Goal: Communication & Community: Answer question/provide support

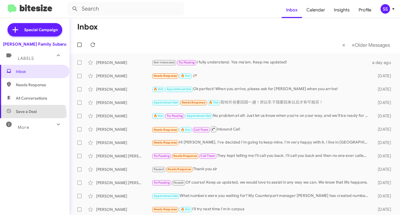
click at [27, 115] on span "Save a Deal" at bounding box center [34, 111] width 69 height 13
type input "in:not-interested"
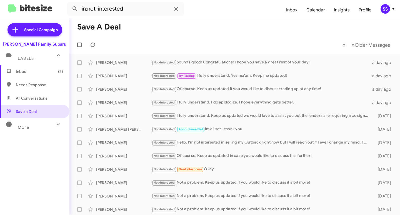
click at [30, 72] on span "Inbox (2)" at bounding box center [39, 72] width 47 height 6
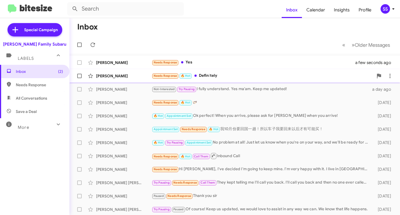
click at [219, 77] on div "Needs Response 🔥 Hot Definitely" at bounding box center [263, 75] width 222 height 6
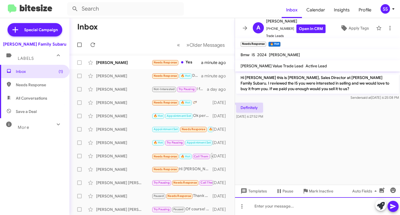
click at [264, 202] on div at bounding box center [317, 206] width 165 height 18
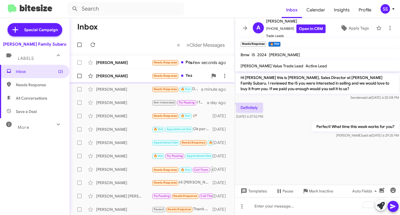
click at [127, 72] on div "[PERSON_NAME] Needs Response Yes a minute ago" at bounding box center [152, 75] width 156 height 11
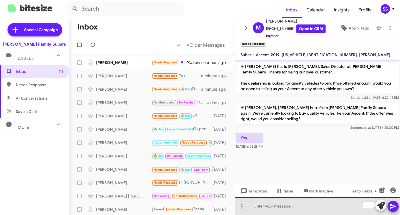
click at [280, 204] on div "To enrich screen reader interactions, please activate Accessibility in Grammarl…" at bounding box center [317, 206] width 165 height 18
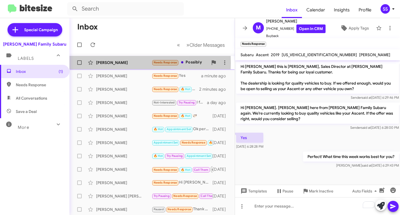
click at [104, 62] on div "[PERSON_NAME]" at bounding box center [124, 63] width 56 height 6
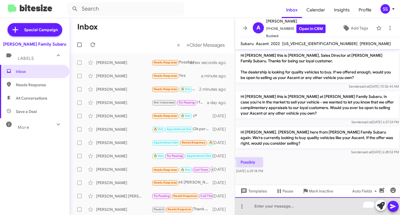
click at [292, 211] on div "To enrich screen reader interactions, please activate Accessibility in Grammarl…" at bounding box center [317, 206] width 165 height 18
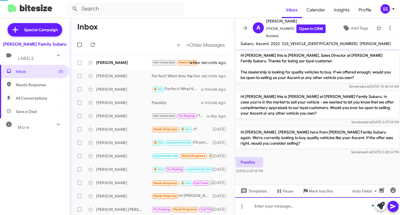
scroll to position [22, 0]
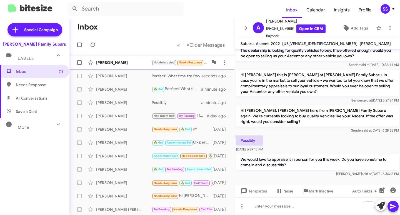
click at [117, 65] on div "[PERSON_NAME]" at bounding box center [124, 63] width 56 height 6
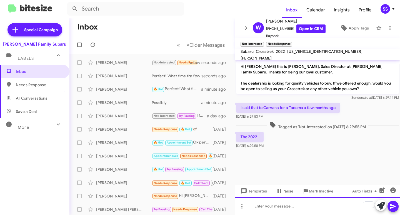
click at [267, 205] on div "To enrich screen reader interactions, please activate Accessibility in Grammarl…" at bounding box center [317, 206] width 165 height 18
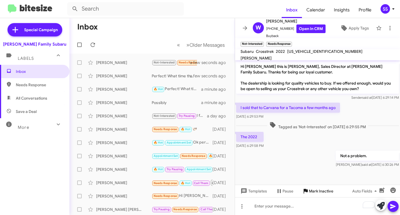
click at [312, 190] on span "Mark Inactive" at bounding box center [321, 191] width 24 height 10
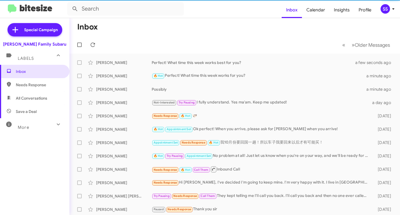
click at [28, 106] on span "Save a Deal" at bounding box center [34, 111] width 69 height 13
type input "in:not-interested"
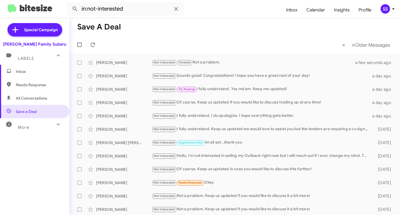
drag, startPoint x: 36, startPoint y: 74, endPoint x: 37, endPoint y: 77, distance: 3.4
click at [36, 74] on span "Inbox" at bounding box center [34, 71] width 69 height 13
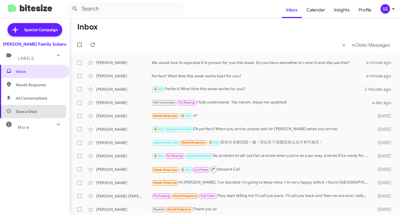
click at [22, 108] on span "Save a Deal" at bounding box center [34, 111] width 69 height 13
type input "in:not-interested"
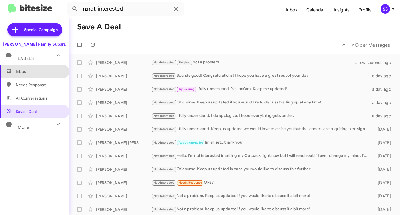
click at [41, 70] on span "Inbox" at bounding box center [39, 72] width 47 height 6
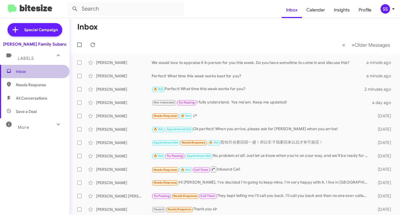
click at [43, 71] on span "Inbox" at bounding box center [39, 72] width 47 height 6
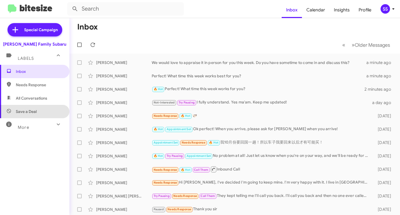
click at [41, 109] on span "Save a Deal" at bounding box center [34, 111] width 69 height 13
type input "in:not-interested"
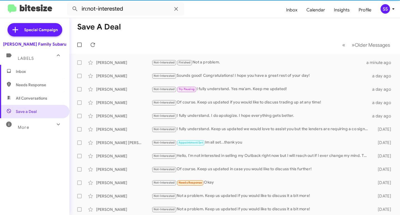
click at [42, 69] on span "Inbox" at bounding box center [39, 72] width 47 height 6
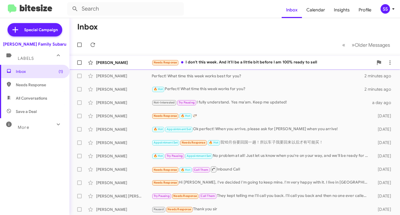
click at [235, 62] on div "Needs Response I don't this week. And it'll be a little bit before I am 100% re…" at bounding box center [263, 62] width 222 height 6
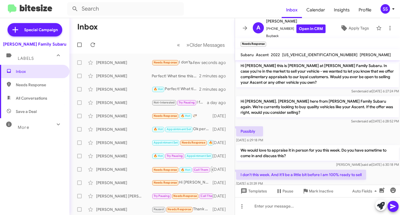
scroll to position [53, 0]
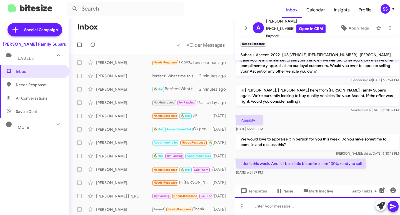
click at [274, 210] on div at bounding box center [317, 206] width 165 height 18
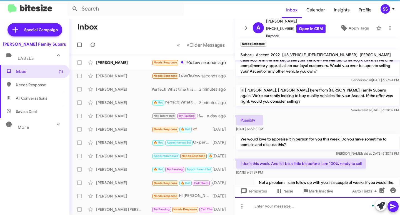
scroll to position [0, 0]
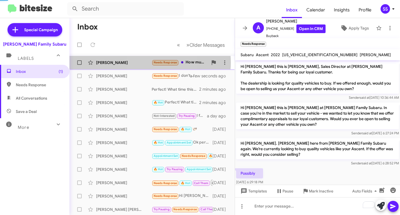
click at [143, 62] on div "[PERSON_NAME]" at bounding box center [124, 63] width 56 height 6
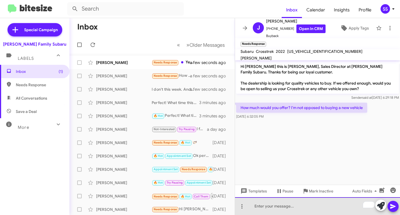
click at [290, 210] on div "To enrich screen reader interactions, please activate Accessibility in Grammarl…" at bounding box center [317, 206] width 165 height 18
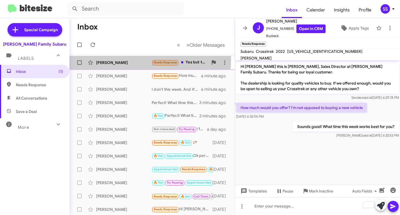
click at [115, 58] on div "[PERSON_NAME] Needs Response Yes but the truck I bought from you all was totale…" at bounding box center [152, 62] width 156 height 11
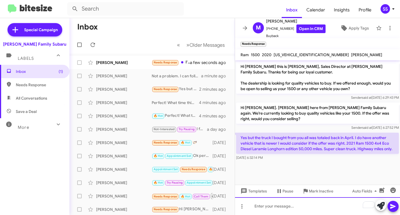
click at [286, 207] on div "To enrich screen reader interactions, please activate Accessibility in Grammarl…" at bounding box center [317, 206] width 165 height 18
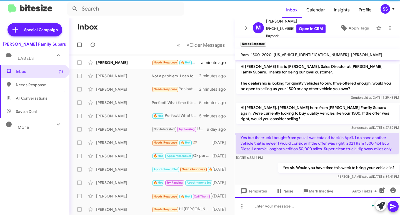
scroll to position [7, 0]
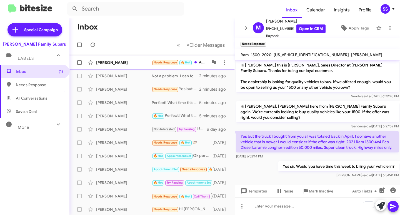
click at [101, 62] on div "[PERSON_NAME]" at bounding box center [124, 63] width 56 height 6
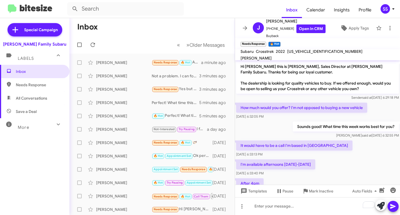
scroll to position [20, 0]
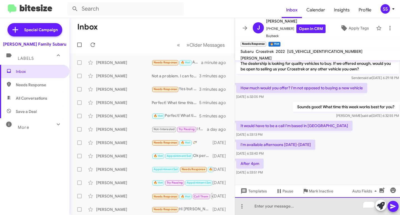
click at [310, 208] on div "To enrich screen reader interactions, please activate Accessibility in Grammarl…" at bounding box center [317, 206] width 165 height 18
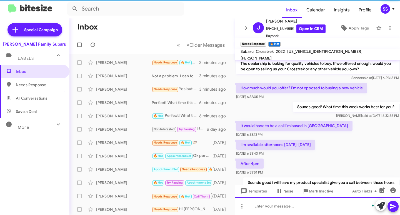
scroll to position [40, 0]
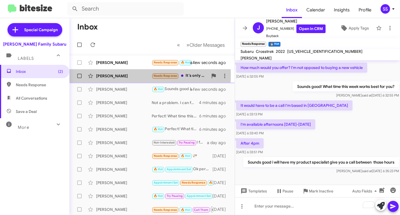
click at [118, 75] on div "[PERSON_NAME]" at bounding box center [124, 76] width 56 height 6
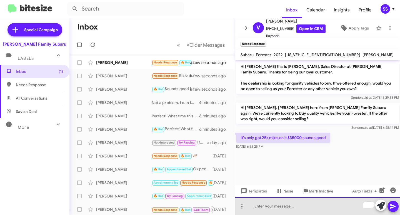
click at [274, 211] on div "To enrich screen reader interactions, please activate Accessibility in Grammarl…" at bounding box center [317, 206] width 165 height 18
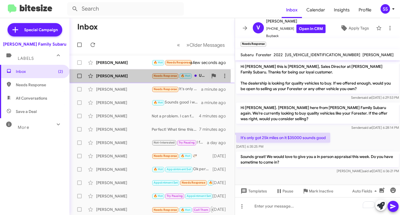
click at [114, 76] on div "[PERSON_NAME]" at bounding box center [124, 76] width 56 height 6
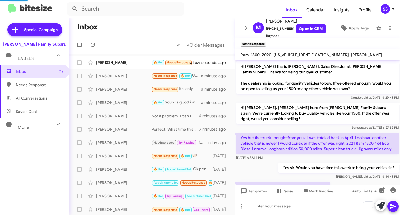
scroll to position [27, 0]
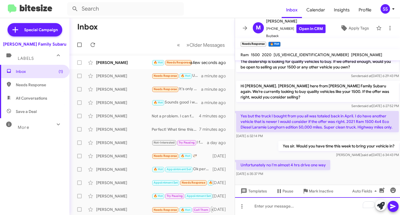
click at [281, 203] on div "To enrich screen reader interactions, please activate Accessibility in Grammarl…" at bounding box center [317, 206] width 165 height 18
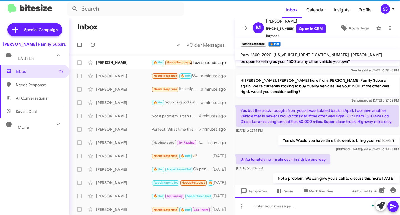
scroll to position [47, 0]
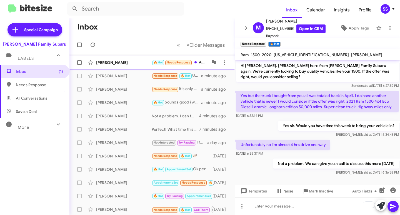
click at [118, 65] on div "[PERSON_NAME] 🔥 Hot Needs Response Any time a few seconds ago" at bounding box center [152, 62] width 156 height 11
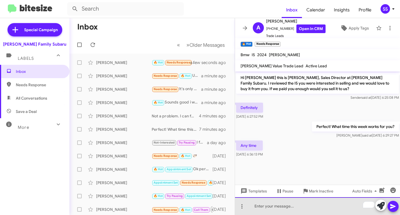
click at [269, 210] on div "To enrich screen reader interactions, please activate Accessibility in Grammarl…" at bounding box center [317, 206] width 165 height 18
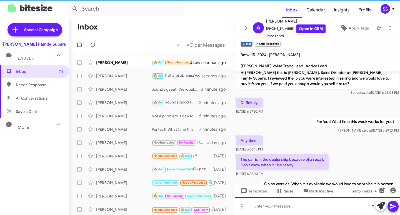
scroll to position [25, 0]
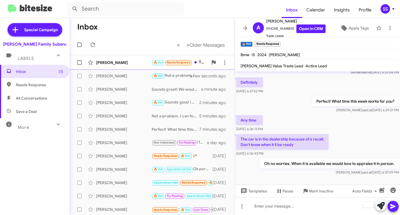
click at [118, 62] on div "[PERSON_NAME]" at bounding box center [124, 63] width 56 height 6
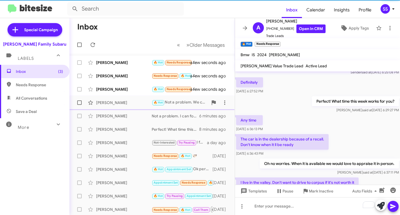
scroll to position [46, 0]
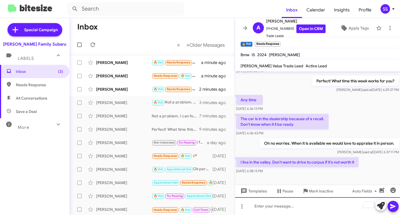
click at [284, 209] on div "To enrich screen reader interactions, please activate Accessibility in Grammarl…" at bounding box center [317, 206] width 165 height 18
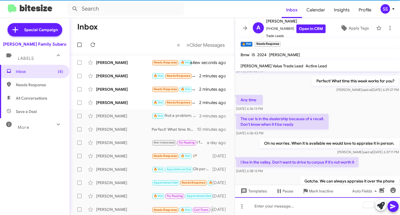
scroll to position [66, 0]
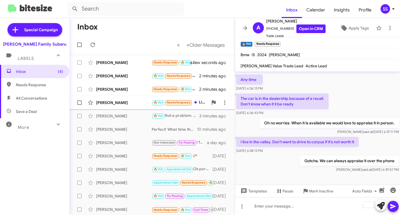
click at [136, 104] on div "[PERSON_NAME]" at bounding box center [124, 103] width 56 height 6
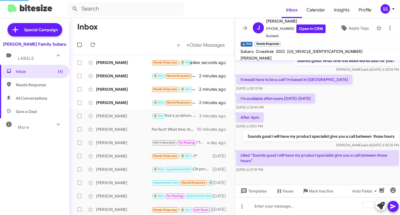
scroll to position [66, 0]
click at [100, 87] on div "[PERSON_NAME]" at bounding box center [124, 89] width 56 height 6
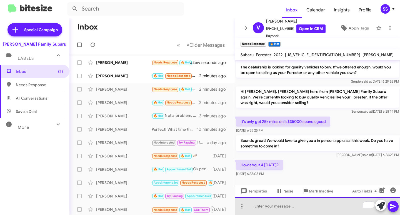
click at [282, 208] on div "To enrich screen reader interactions, please activate Accessibility in Grammarl…" at bounding box center [317, 206] width 165 height 18
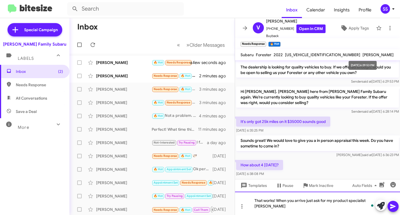
scroll to position [22, 0]
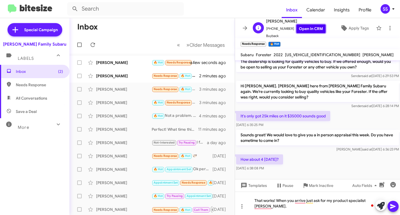
click at [307, 31] on link "Open in CRM" at bounding box center [310, 28] width 29 height 9
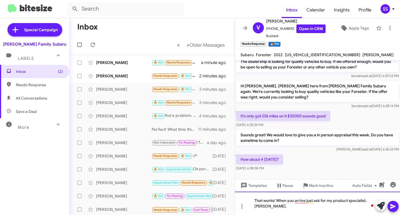
click at [295, 208] on div "That works! When you arrive just ask for my product specialist, [PERSON_NAME]." at bounding box center [317, 202] width 165 height 23
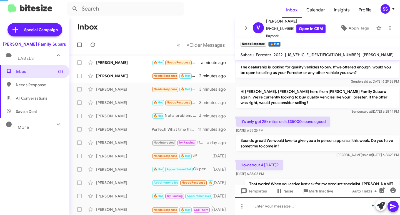
scroll to position [36, 0]
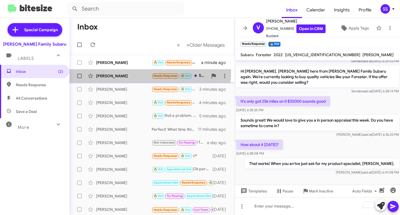
click at [132, 71] on div "[PERSON_NAME] Needs Response 🔥 Hot Sure that'll be great 2 minutes ago" at bounding box center [152, 75] width 156 height 11
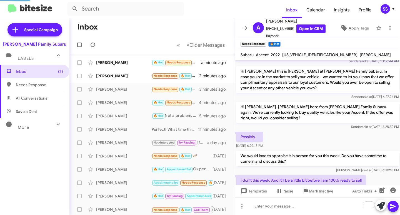
scroll to position [94, 0]
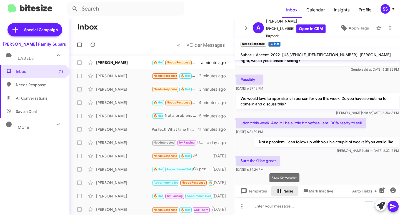
click at [289, 192] on span "Pause" at bounding box center [287, 191] width 11 height 10
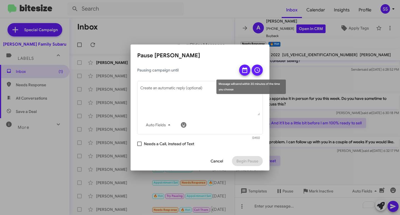
click at [249, 69] on button at bounding box center [244, 69] width 11 height 11
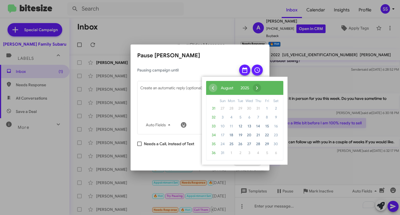
click at [261, 88] on span "›" at bounding box center [257, 88] width 8 height 8
click at [267, 117] on span "12" at bounding box center [266, 117] width 9 height 9
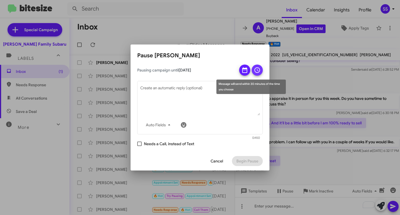
click at [261, 74] on button at bounding box center [257, 69] width 11 height 11
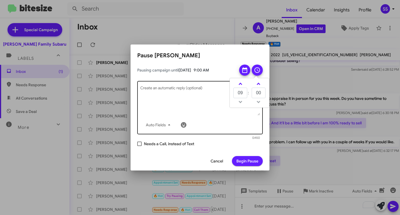
click at [188, 109] on textarea "Create an automatic reply (optional)" at bounding box center [200, 100] width 120 height 29
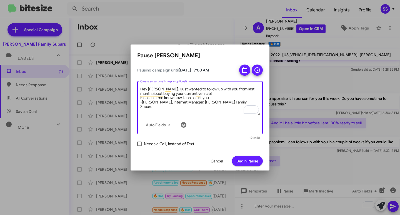
click at [222, 98] on textarea "Hey [PERSON_NAME]. I just wanted to follow up with you from last month about bu…" at bounding box center [200, 100] width 120 height 29
type textarea "Hey [PERSON_NAME]. I just wanted to follow up with you from last month about bu…"
click at [254, 158] on span "Begin Pause" at bounding box center [247, 161] width 22 height 10
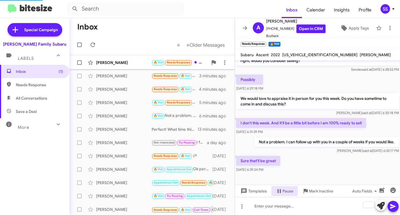
click at [111, 62] on div "[PERSON_NAME]" at bounding box center [124, 63] width 56 height 6
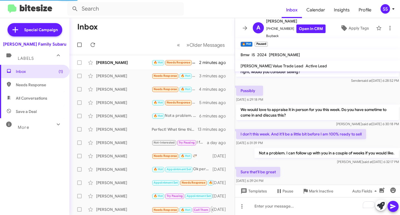
scroll to position [86, 0]
